Goal: Information Seeking & Learning: Learn about a topic

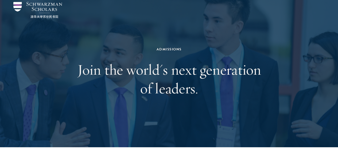
scroll to position [27, 0]
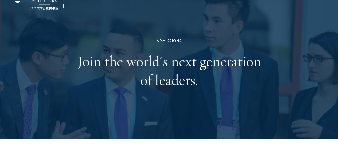
click at [48, 10] on img at bounding box center [37, 1] width 49 height 16
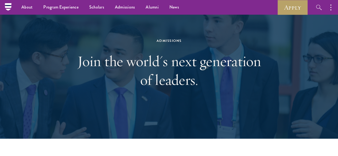
scroll to position [0, 0]
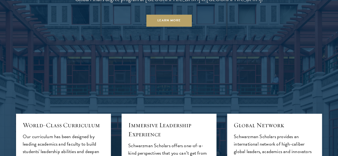
scroll to position [507, 0]
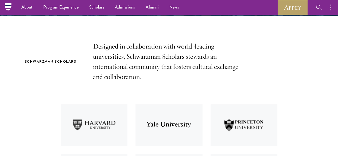
scroll to position [134, 0]
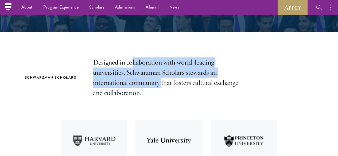
drag, startPoint x: 138, startPoint y: 61, endPoint x: 170, endPoint y: 86, distance: 41.1
click at [170, 86] on p "Designed in collaboration with world-leading universities, Schwarzman Scholars …" at bounding box center [169, 77] width 152 height 41
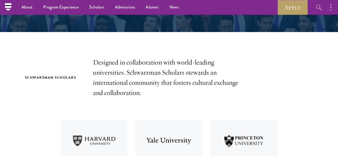
drag, startPoint x: 171, startPoint y: 89, endPoint x: 185, endPoint y: 99, distance: 16.6
click at [185, 98] on p "Designed in collaboration with world-leading universities, Schwarzman Scholars …" at bounding box center [169, 77] width 152 height 41
click at [184, 97] on p "Designed in collaboration with world-leading universities, Schwarzman Scholars …" at bounding box center [169, 77] width 152 height 41
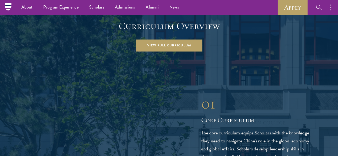
scroll to position [694, 0]
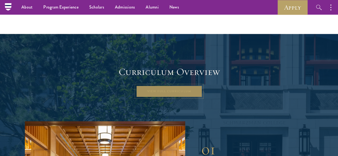
drag, startPoint x: 178, startPoint y: 76, endPoint x: 171, endPoint y: 68, distance: 10.8
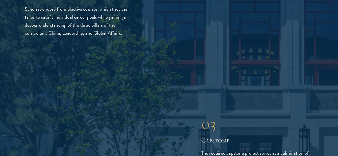
scroll to position [1068, 0]
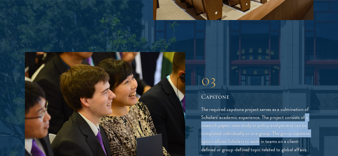
click at [266, 105] on p "The required capstone project serves as a culmination of Scholars' academic exp…" at bounding box center [257, 129] width 112 height 48
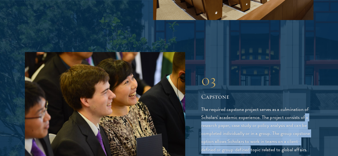
click at [266, 105] on p "The required capstone project serves as a culmination of Scholars' academic exp…" at bounding box center [257, 129] width 112 height 48
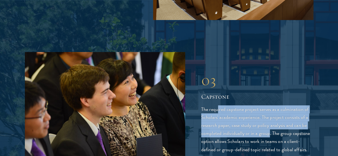
drag, startPoint x: 218, startPoint y: 28, endPoint x: 249, endPoint y: 67, distance: 50.2
click at [249, 105] on p "The required capstone project serves as a culmination of Scholars' academic exp…" at bounding box center [257, 129] width 112 height 48
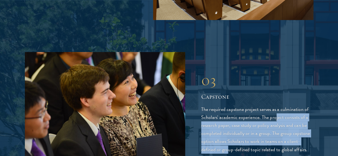
drag, startPoint x: 215, startPoint y: 52, endPoint x: 244, endPoint y: 86, distance: 44.5
click at [244, 105] on p "The required capstone project serves as a culmination of Scholars' academic exp…" at bounding box center [257, 129] width 112 height 48
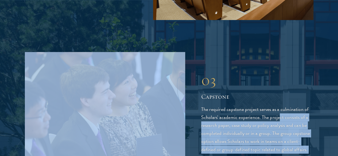
drag, startPoint x: 241, startPoint y: 102, endPoint x: 219, endPoint y: 50, distance: 55.6
click at [219, 50] on div "01 Core Curriculum 01 Core Curriculum The core curriculum equips Scholars with …" at bounding box center [169, 112] width 288 height 729
click at [219, 105] on p "The required capstone project serves as a culmination of Scholars' academic exp…" at bounding box center [257, 129] width 112 height 48
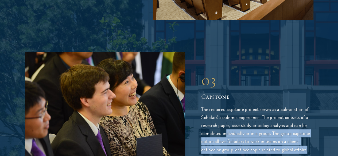
drag, startPoint x: 205, startPoint y: 66, endPoint x: 239, endPoint y: 96, distance: 45.8
click at [239, 105] on p "The required capstone project serves as a culmination of Scholars' academic exp…" at bounding box center [257, 129] width 112 height 48
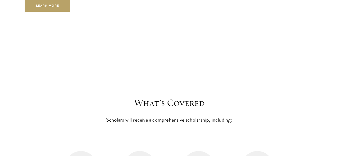
scroll to position [2056, 0]
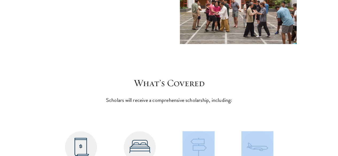
drag, startPoint x: 124, startPoint y: 74, endPoint x: 186, endPoint y: 92, distance: 64.0
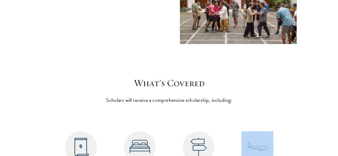
drag, startPoint x: 230, startPoint y: 91, endPoint x: 186, endPoint y: 71, distance: 48.6
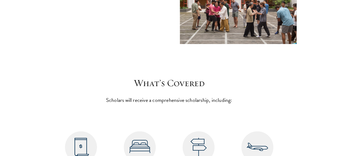
drag, startPoint x: 225, startPoint y: 89, endPoint x: 246, endPoint y: 106, distance: 26.2
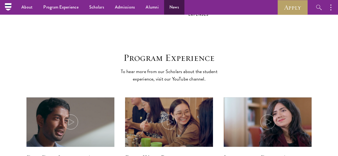
scroll to position [2290, 0]
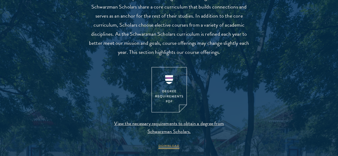
scroll to position [561, 0]
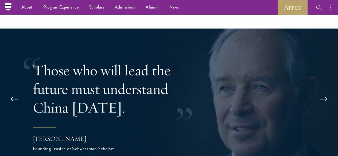
scroll to position [961, 0]
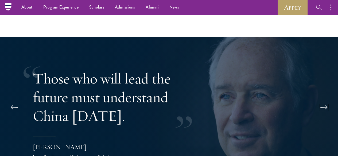
click at [331, 100] on button at bounding box center [324, 107] width 18 height 15
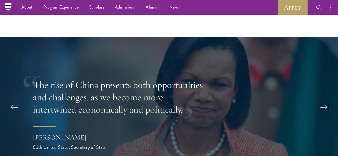
click at [329, 100] on button at bounding box center [324, 107] width 18 height 15
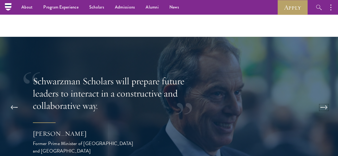
click at [329, 100] on button at bounding box center [324, 107] width 18 height 15
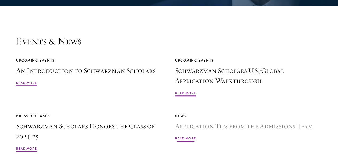
scroll to position [1122, 0]
